Goal: Task Accomplishment & Management: Use online tool/utility

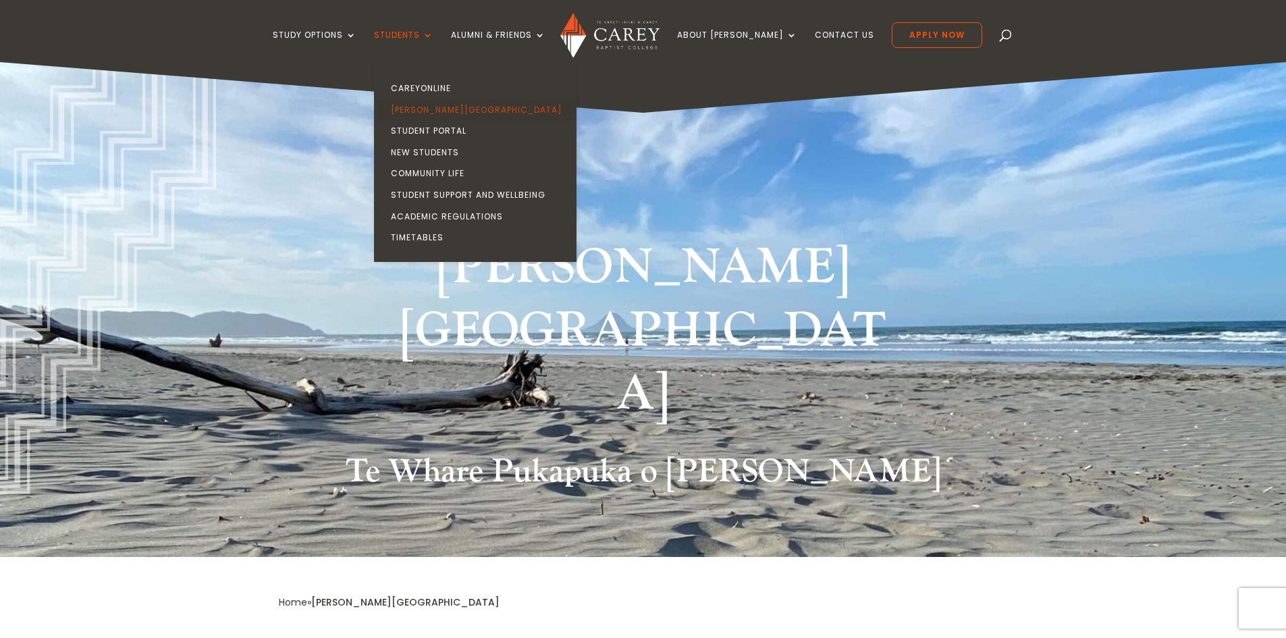
click at [447, 104] on link "[PERSON_NAME][GEOGRAPHIC_DATA]" at bounding box center [478, 110] width 203 height 22
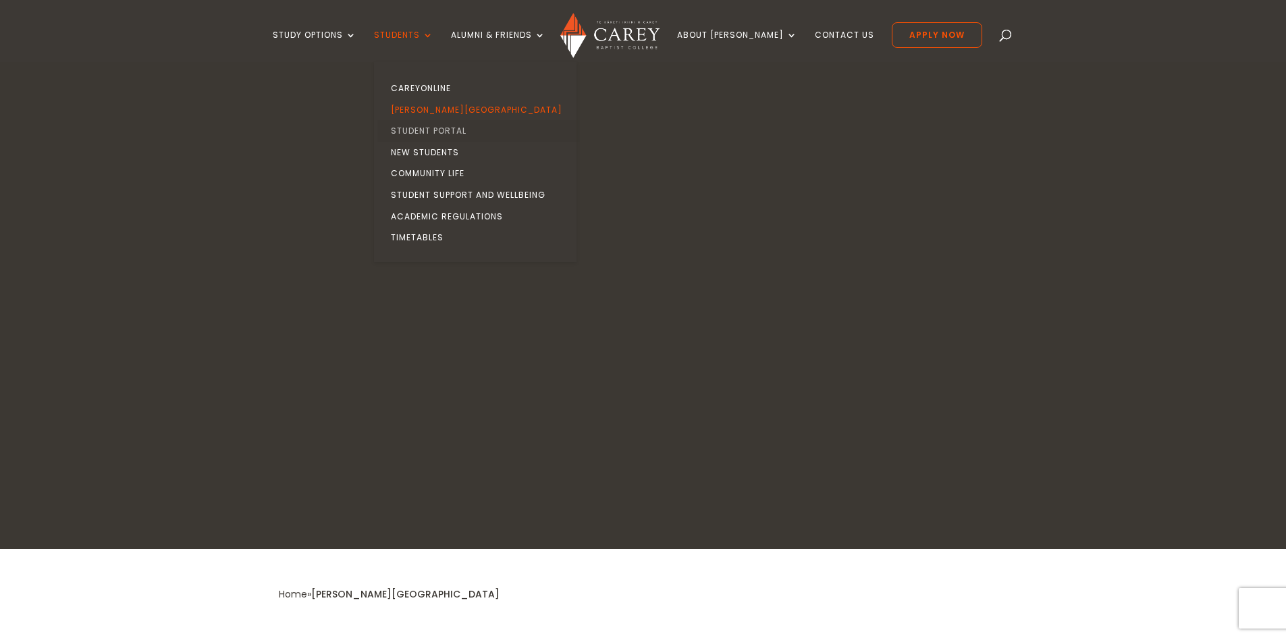
click at [454, 128] on link "Student Portal" at bounding box center [478, 131] width 203 height 22
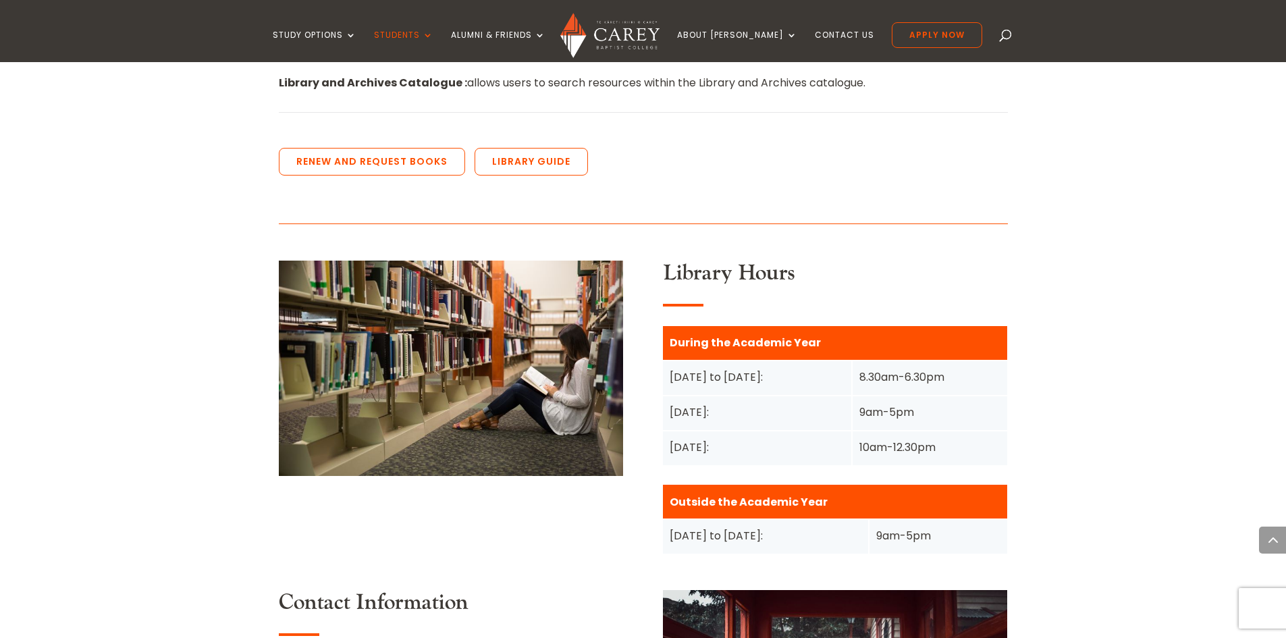
scroll to position [945, 0]
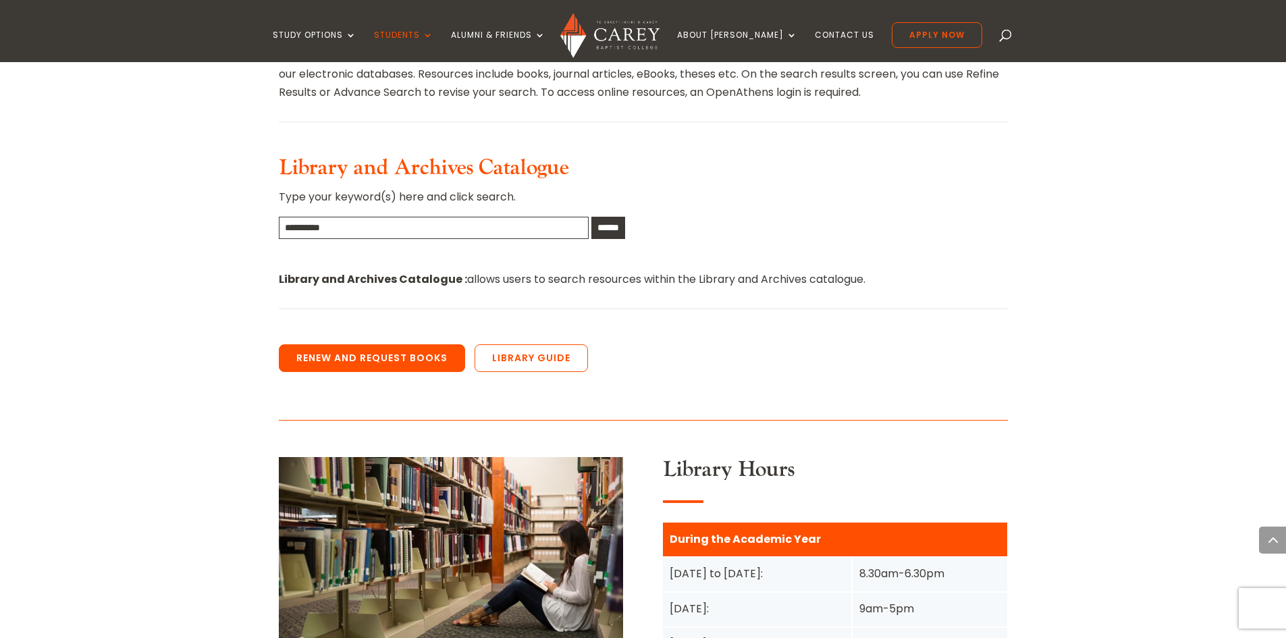
click at [417, 344] on link "Renew and Request Books" at bounding box center [372, 358] width 186 height 28
